Goal: Task Accomplishment & Management: Complete application form

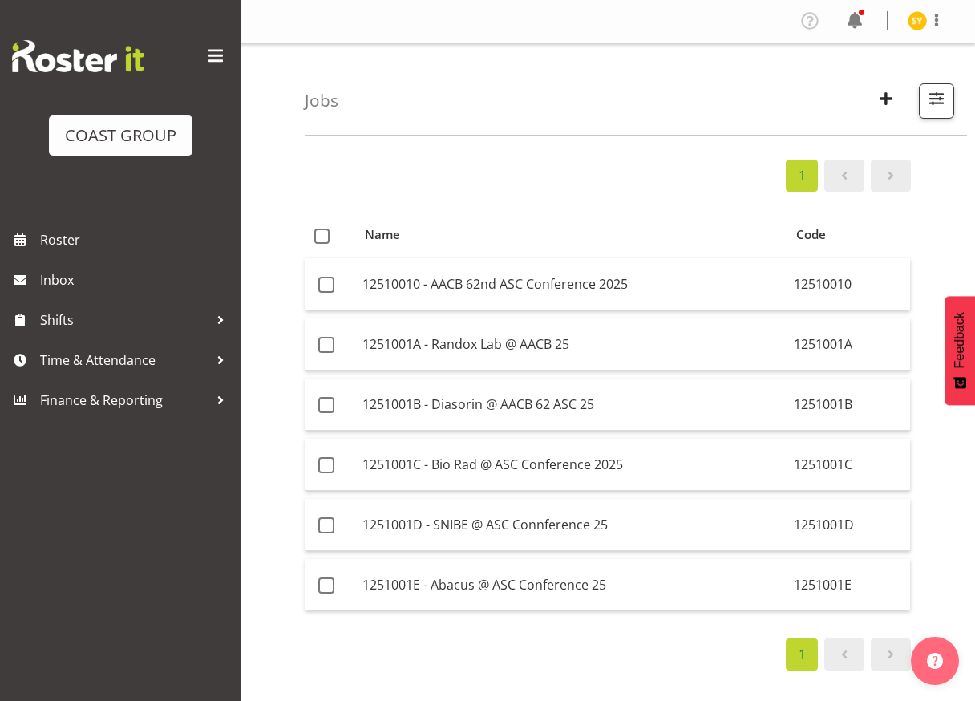
click at [884, 95] on span "button" at bounding box center [886, 98] width 21 height 21
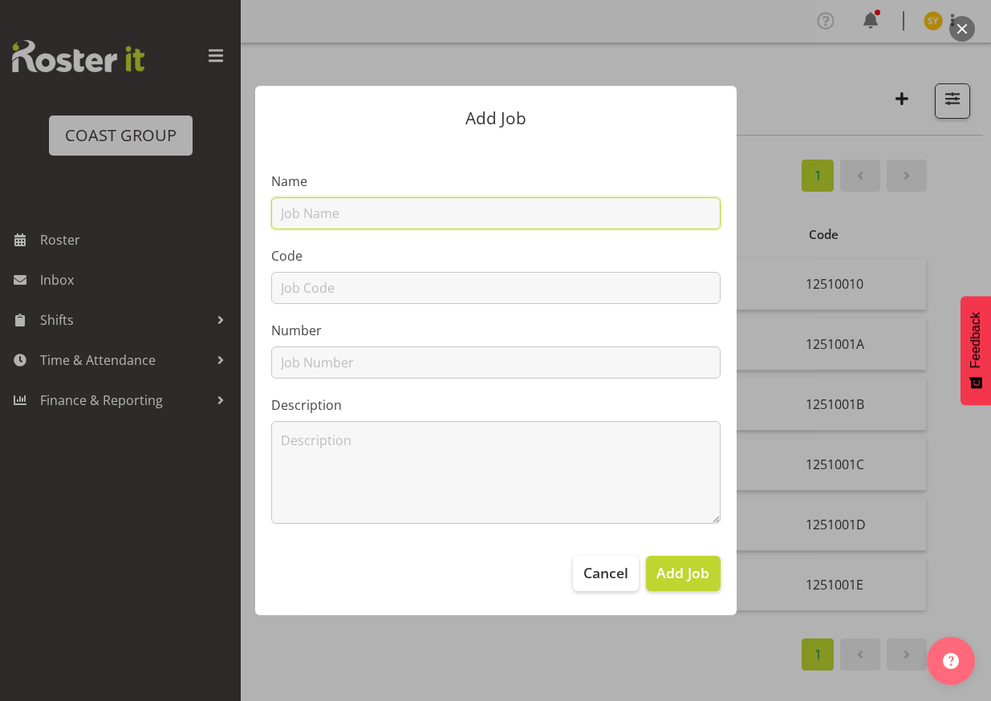
click at [363, 215] on input "text" at bounding box center [495, 213] width 449 height 32
paste input "6251002A"
type input "6251002A"
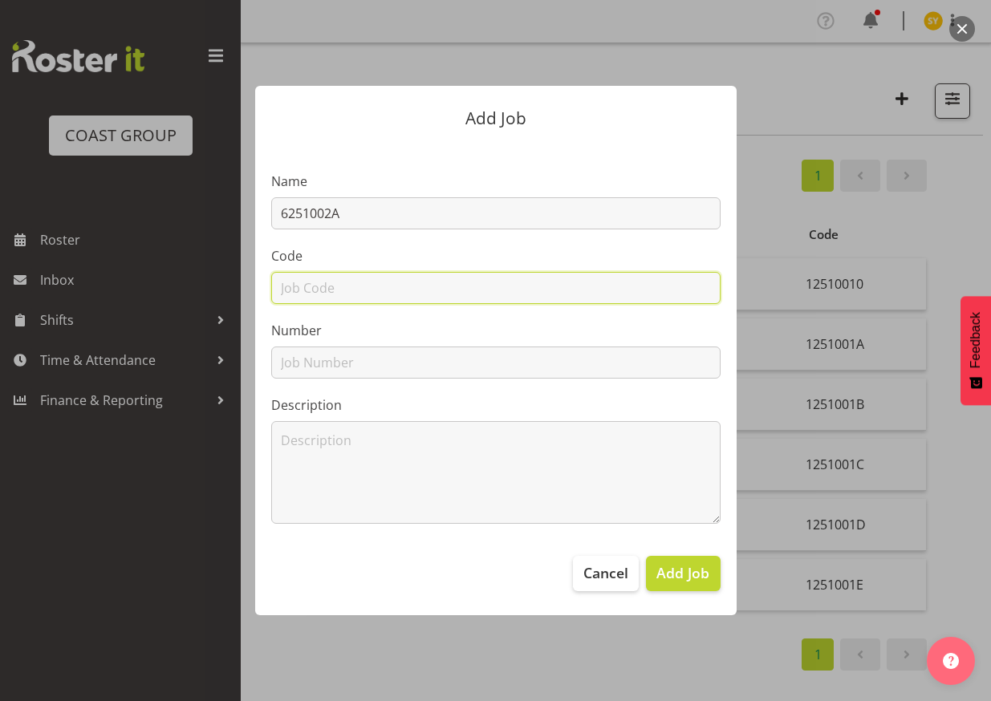
click at [293, 286] on input "text" at bounding box center [495, 288] width 449 height 32
paste input "6251002A"
type input "6251002A"
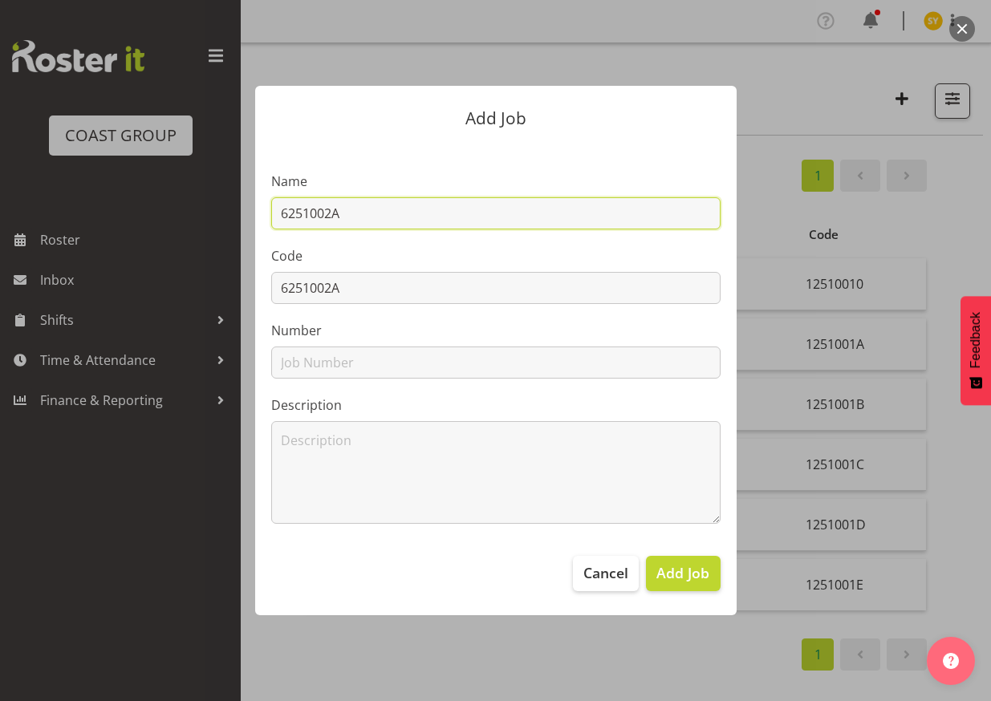
click at [387, 206] on input "6251002A" at bounding box center [495, 213] width 449 height 32
paste input "Master Spec @ ADNZ 25"
drag, startPoint x: 553, startPoint y: 212, endPoint x: 93, endPoint y: 181, distance: 460.6
click at [93, 181] on div "Add Job Name 6251002A - Master Spec @ ADNZ 25 Code 6251002A Number Description …" at bounding box center [495, 350] width 991 height 701
type input "6251002A - Master Spec @ ADNZ 25"
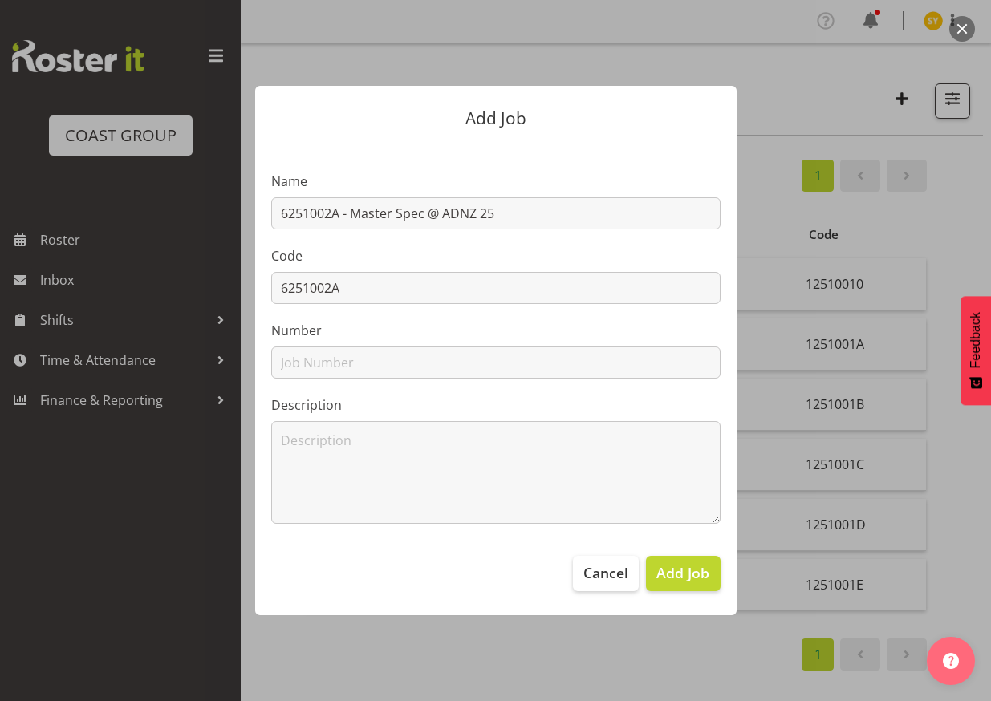
click at [928, 233] on div at bounding box center [495, 350] width 991 height 701
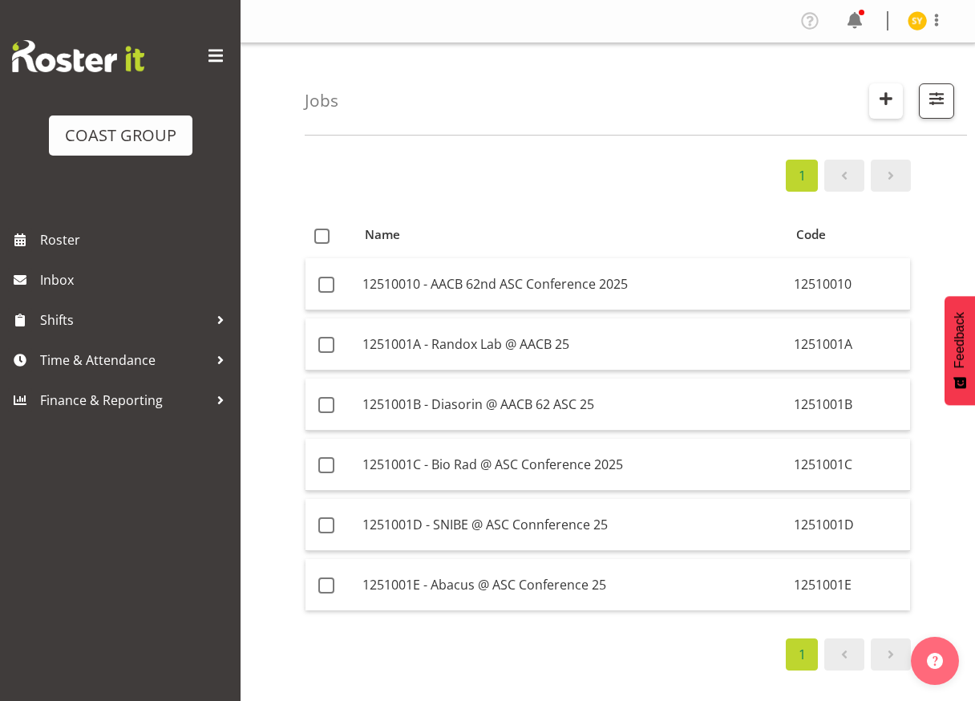
click at [877, 100] on span "button" at bounding box center [886, 98] width 21 height 21
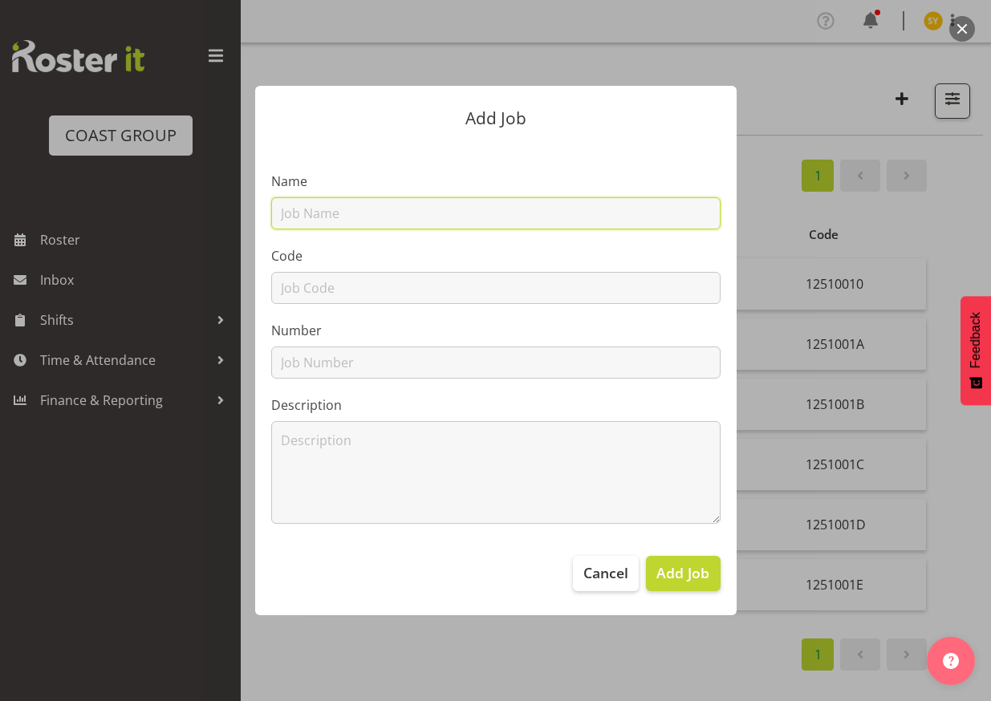
click at [395, 210] on input "text" at bounding box center [495, 213] width 449 height 32
paste input "6251002A - Master Spec @ ADNZ 25"
type input "6251002A - Master Spec @ ADNZ 25"
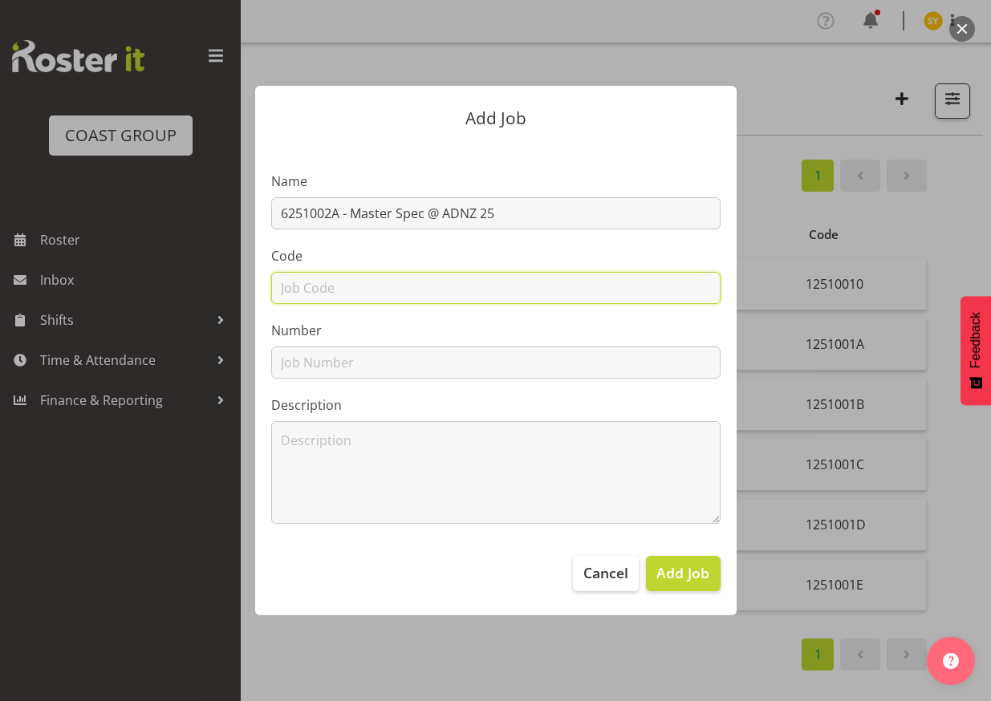
click at [350, 285] on input "text" at bounding box center [495, 288] width 449 height 32
type input "6251002A"
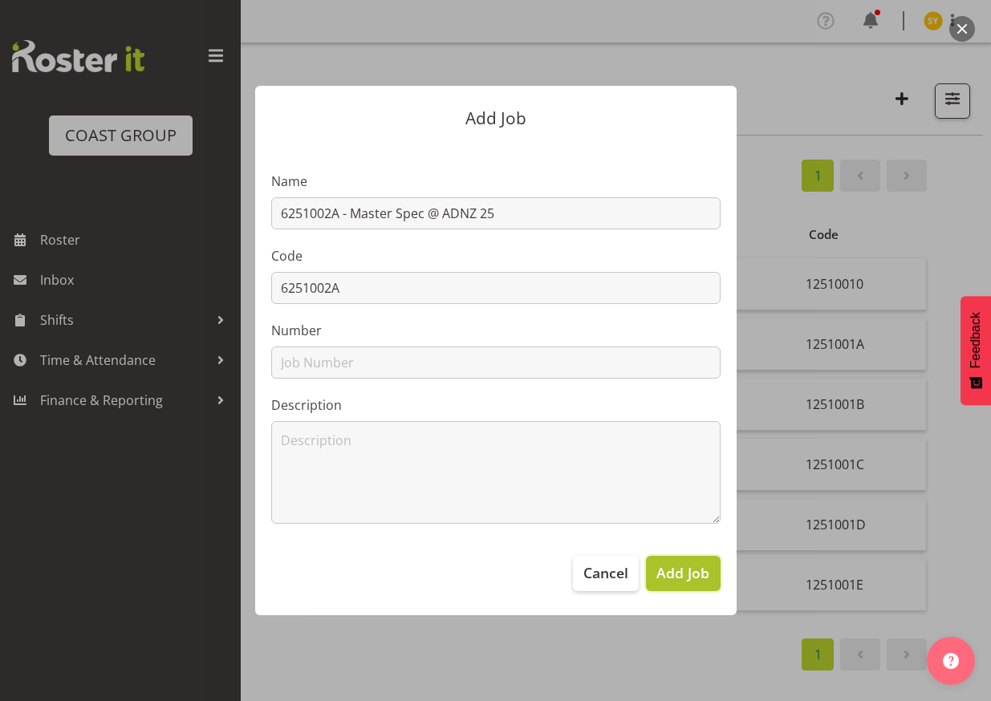
click at [689, 570] on span "Add Job" at bounding box center [682, 572] width 53 height 21
